Goal: Navigation & Orientation: Find specific page/section

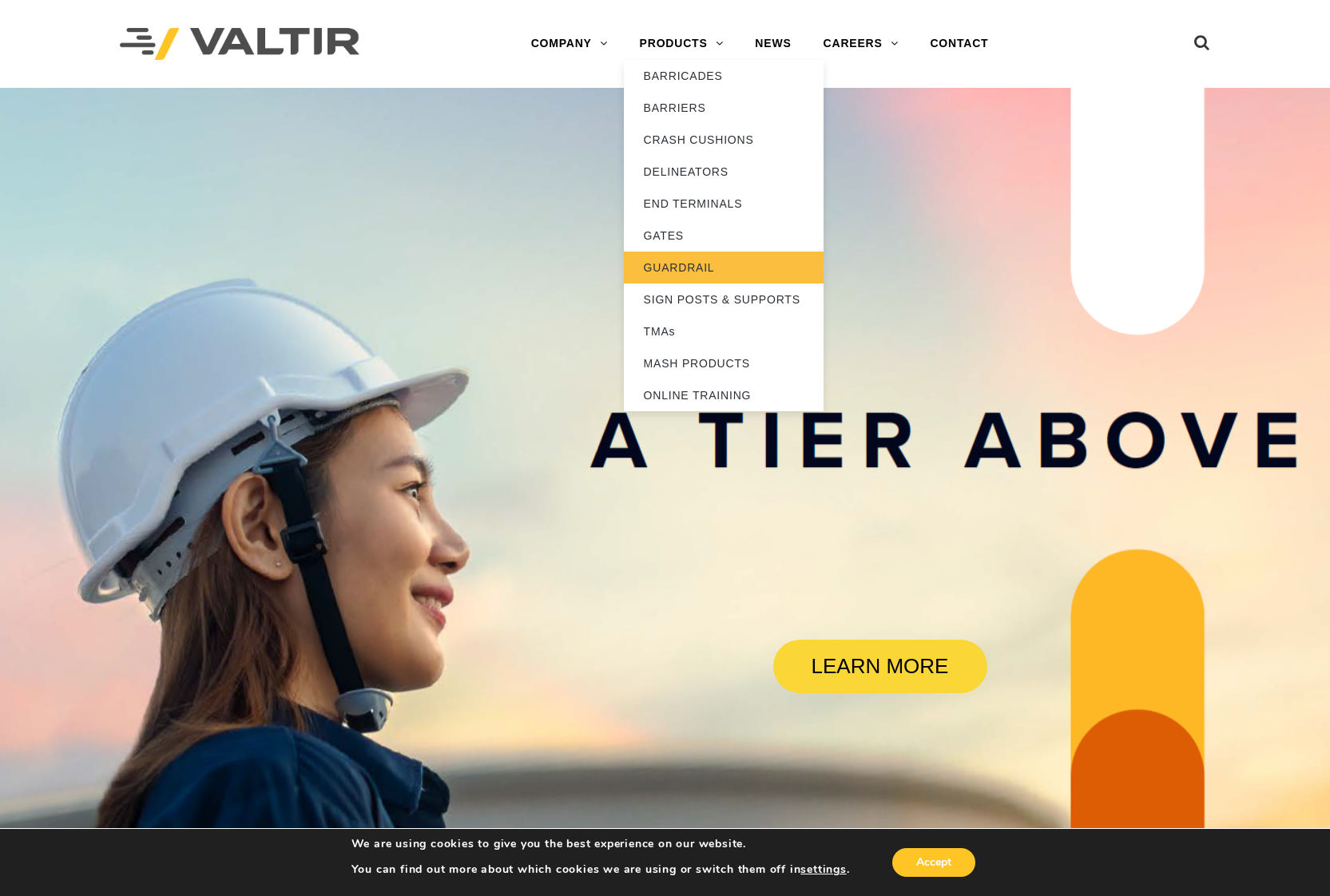
click at [686, 262] on link "GUARDRAIL" at bounding box center [725, 268] width 200 height 32
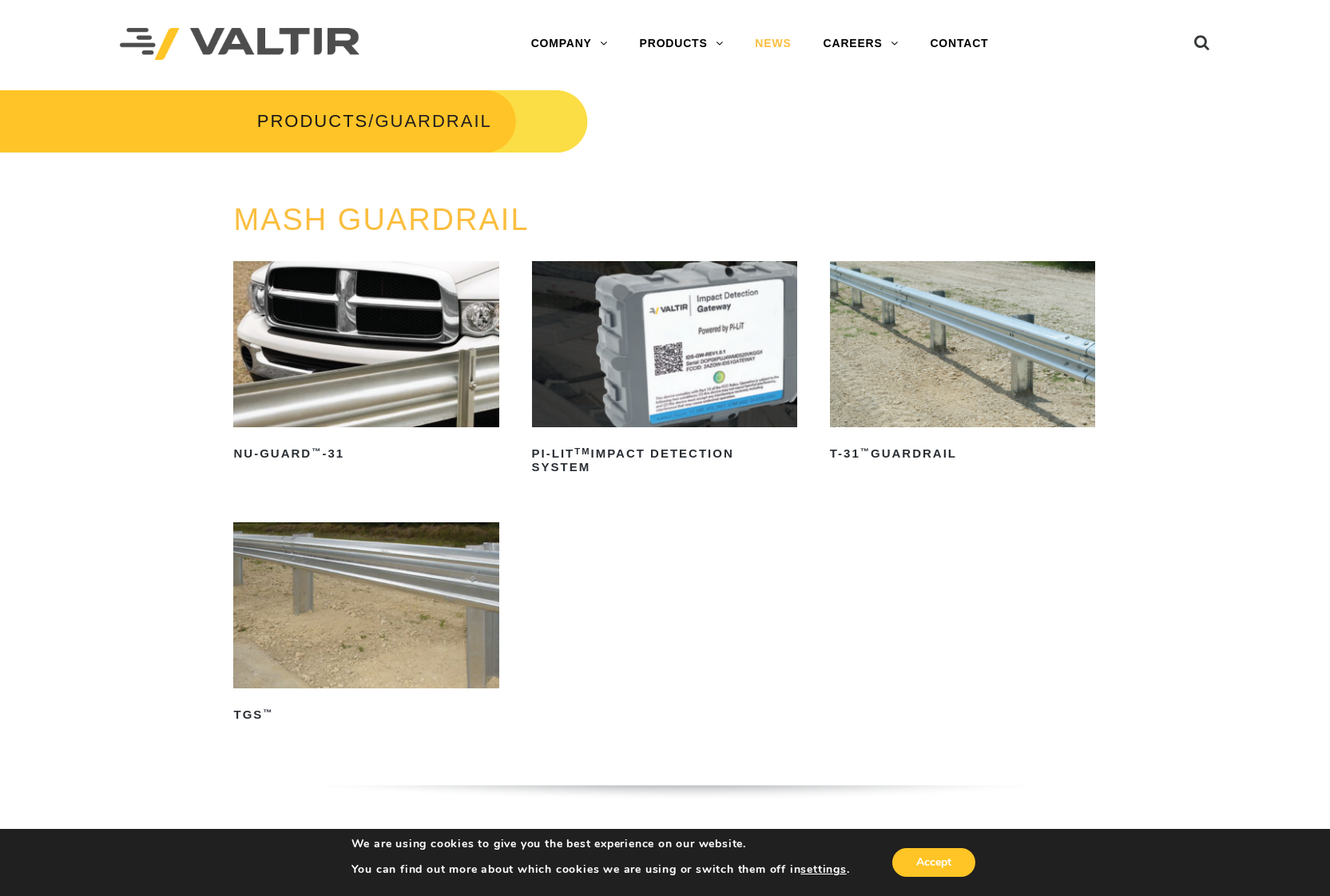
click at [780, 44] on link "NEWS" at bounding box center [772, 44] width 68 height 32
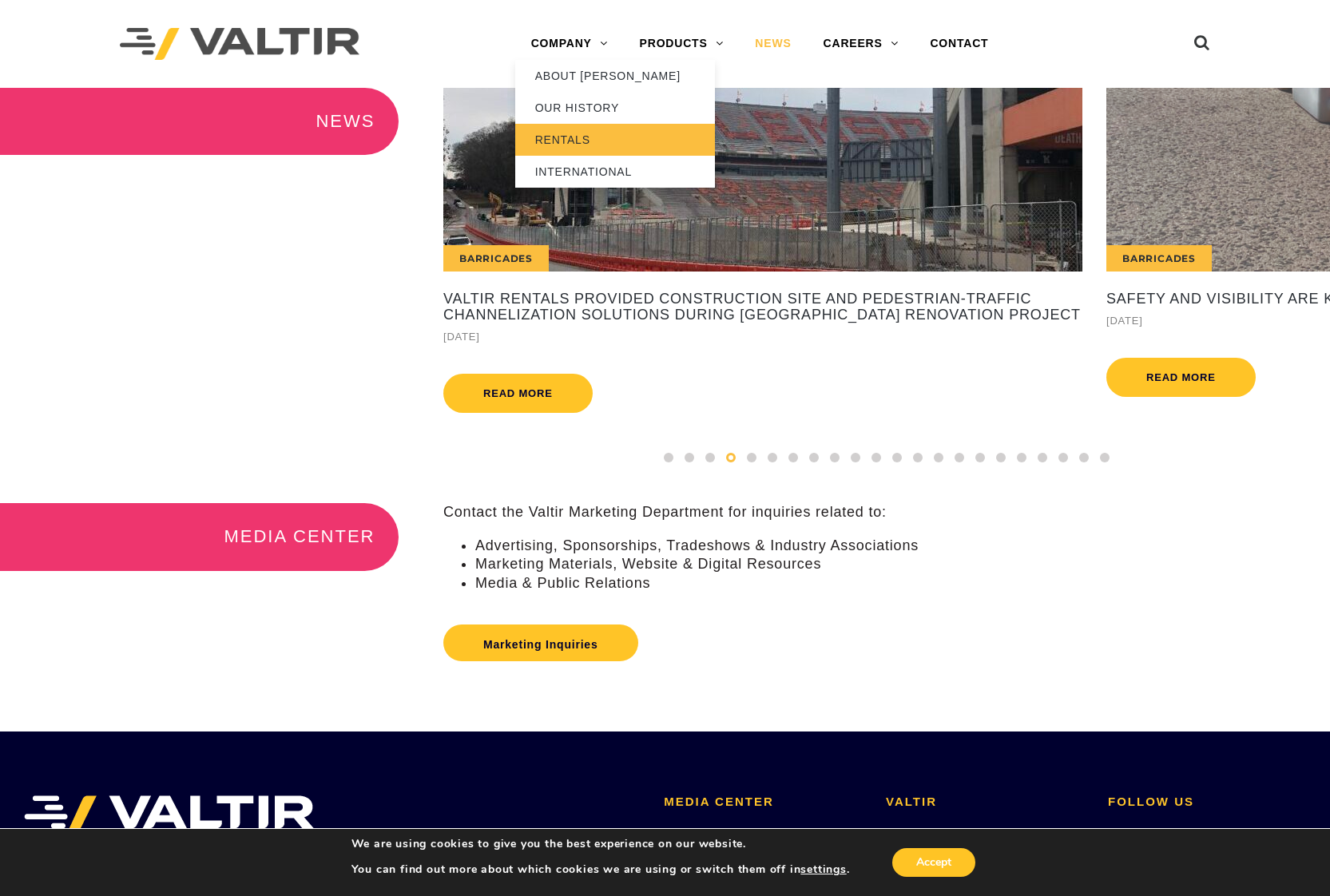
click at [560, 135] on link "RENTALS" at bounding box center [616, 140] width 200 height 32
